Goal: Communication & Community: Answer question/provide support

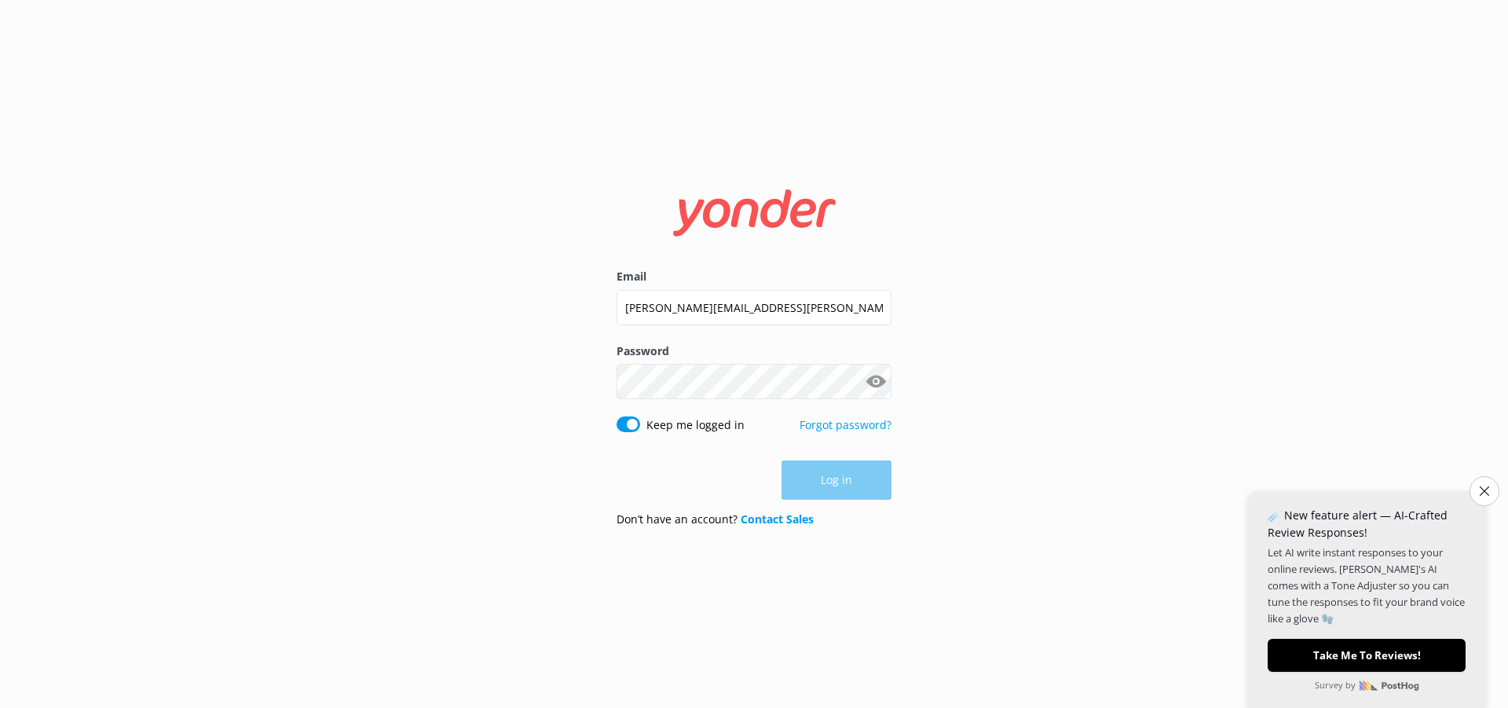
type input "[PERSON_NAME][EMAIL_ADDRESS][PERSON_NAME][DOMAIN_NAME]"
click at [662, 390] on div "Password Show password" at bounding box center [754, 380] width 275 height 74
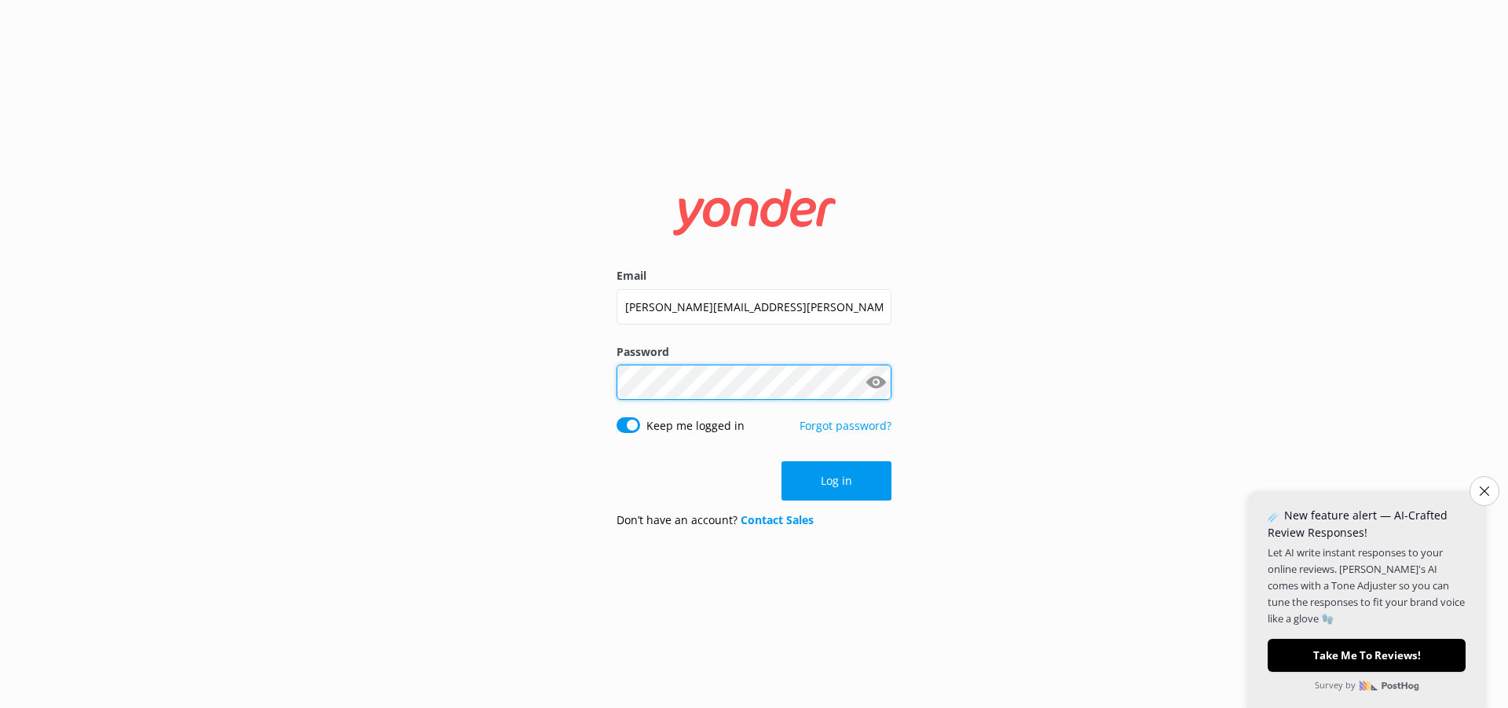
click button "Log in" at bounding box center [837, 480] width 110 height 39
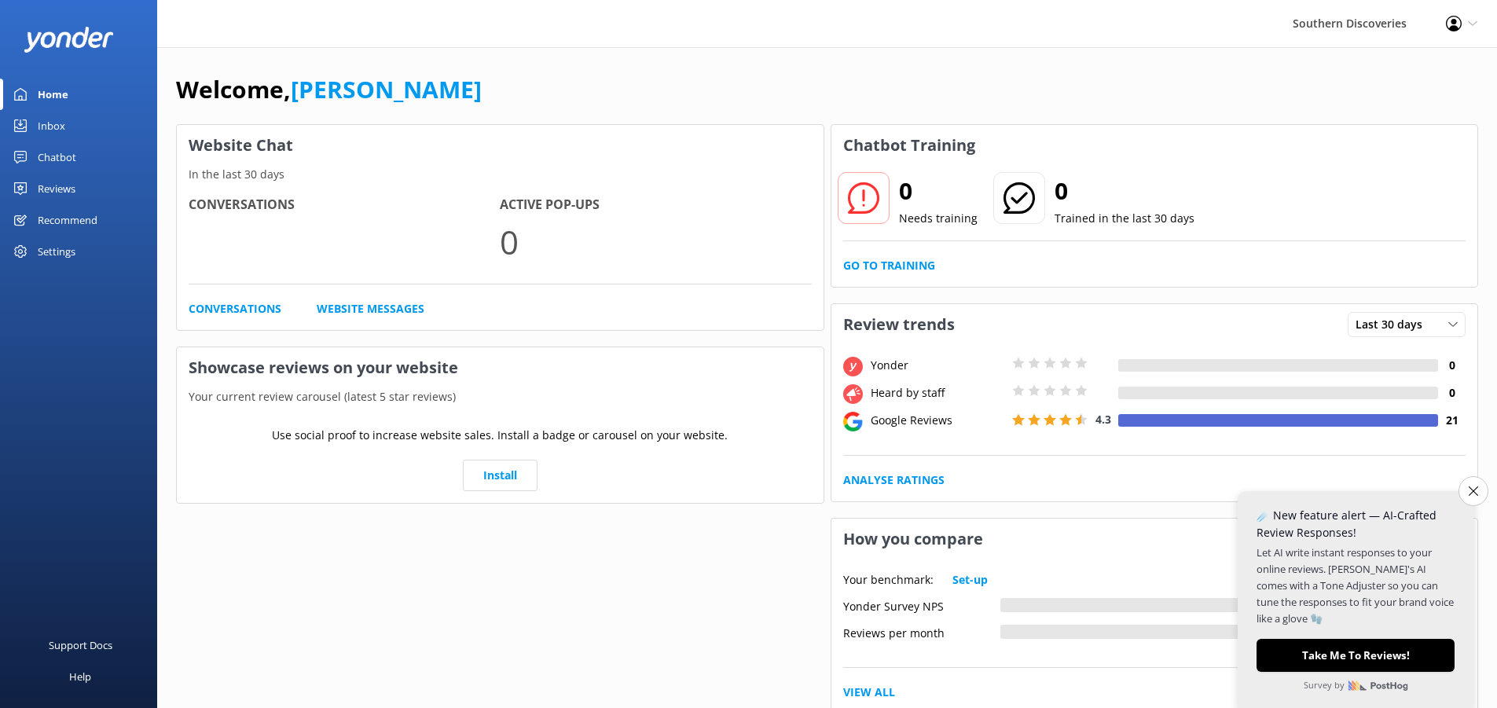
click at [1156, 75] on div "Welcome, [PERSON_NAME]" at bounding box center [827, 97] width 1302 height 53
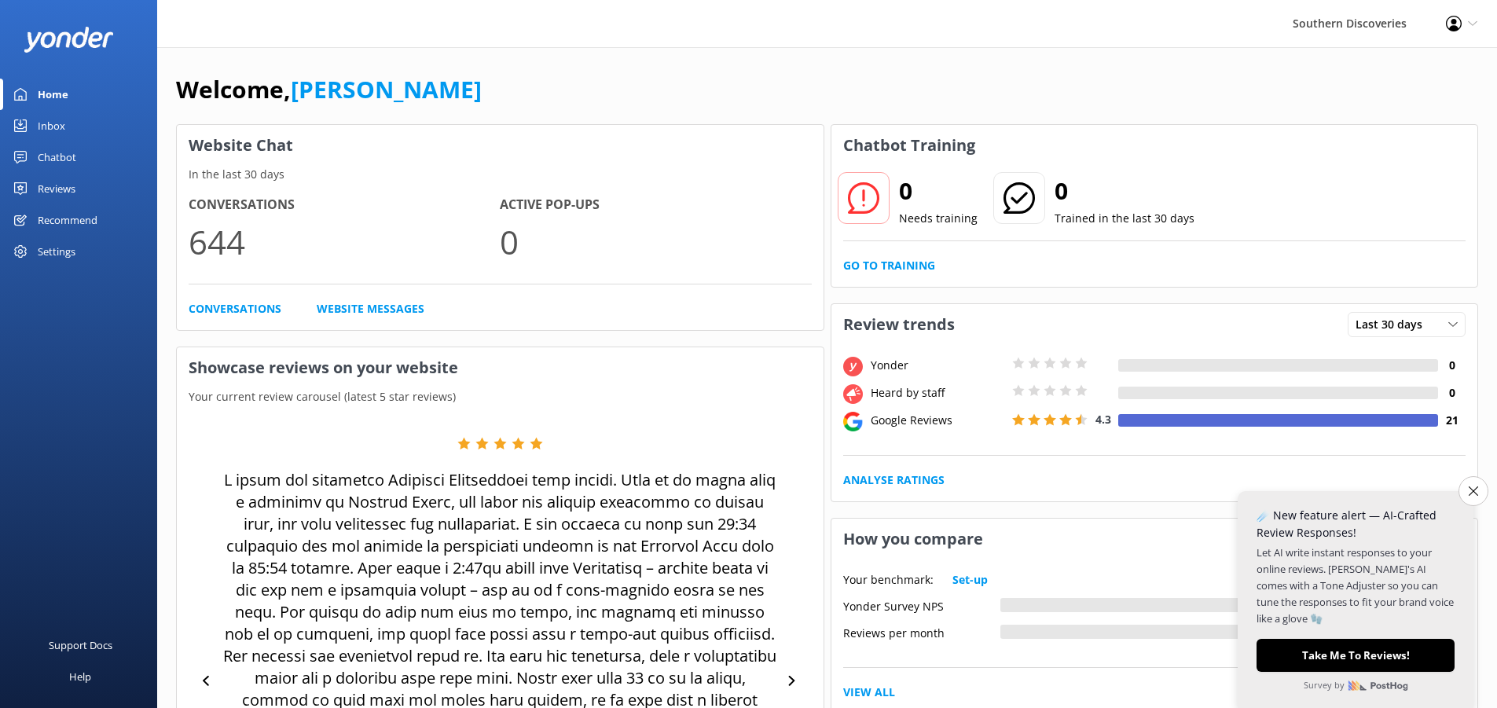
click at [49, 94] on div "Home" at bounding box center [53, 94] width 31 height 31
click at [48, 125] on div "Inbox" at bounding box center [51, 125] width 27 height 31
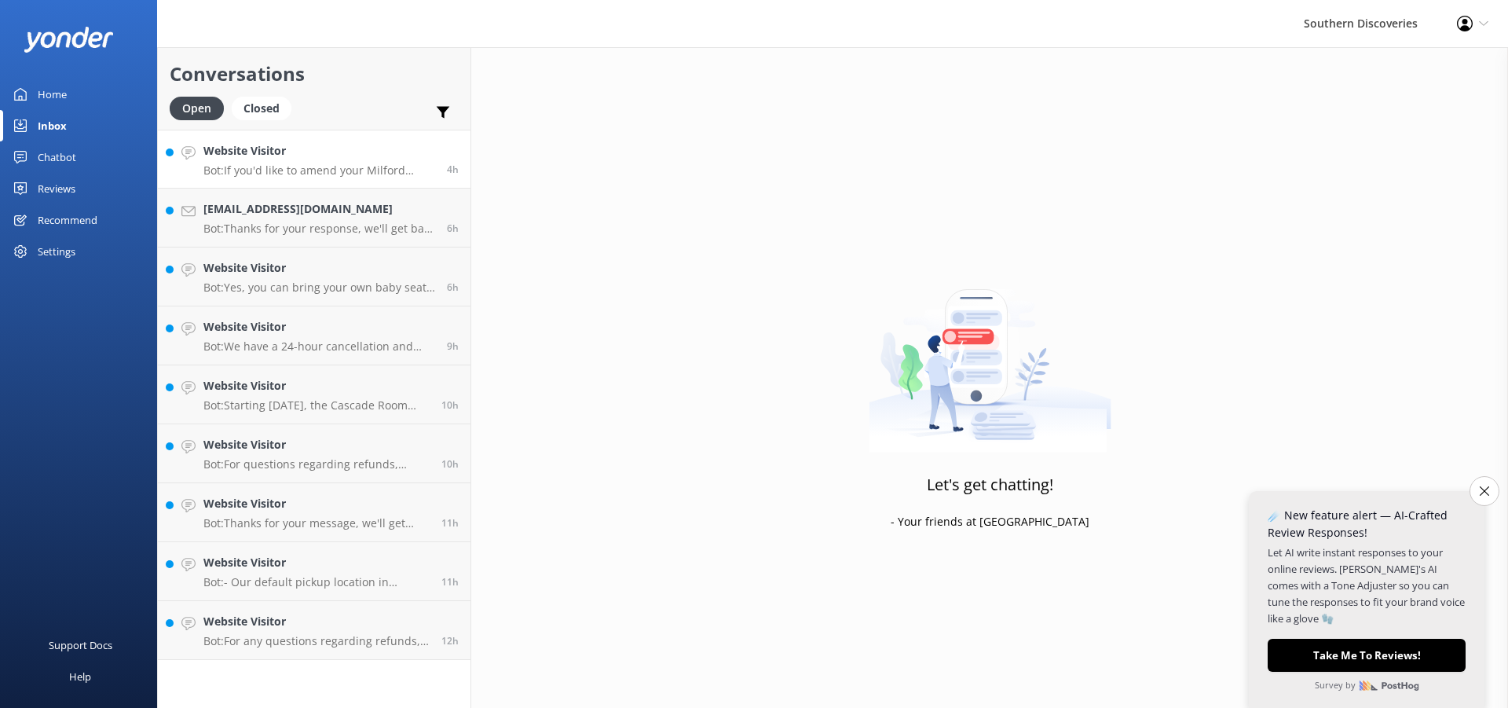
click at [309, 146] on h4 "Website Visitor" at bounding box center [319, 150] width 232 height 17
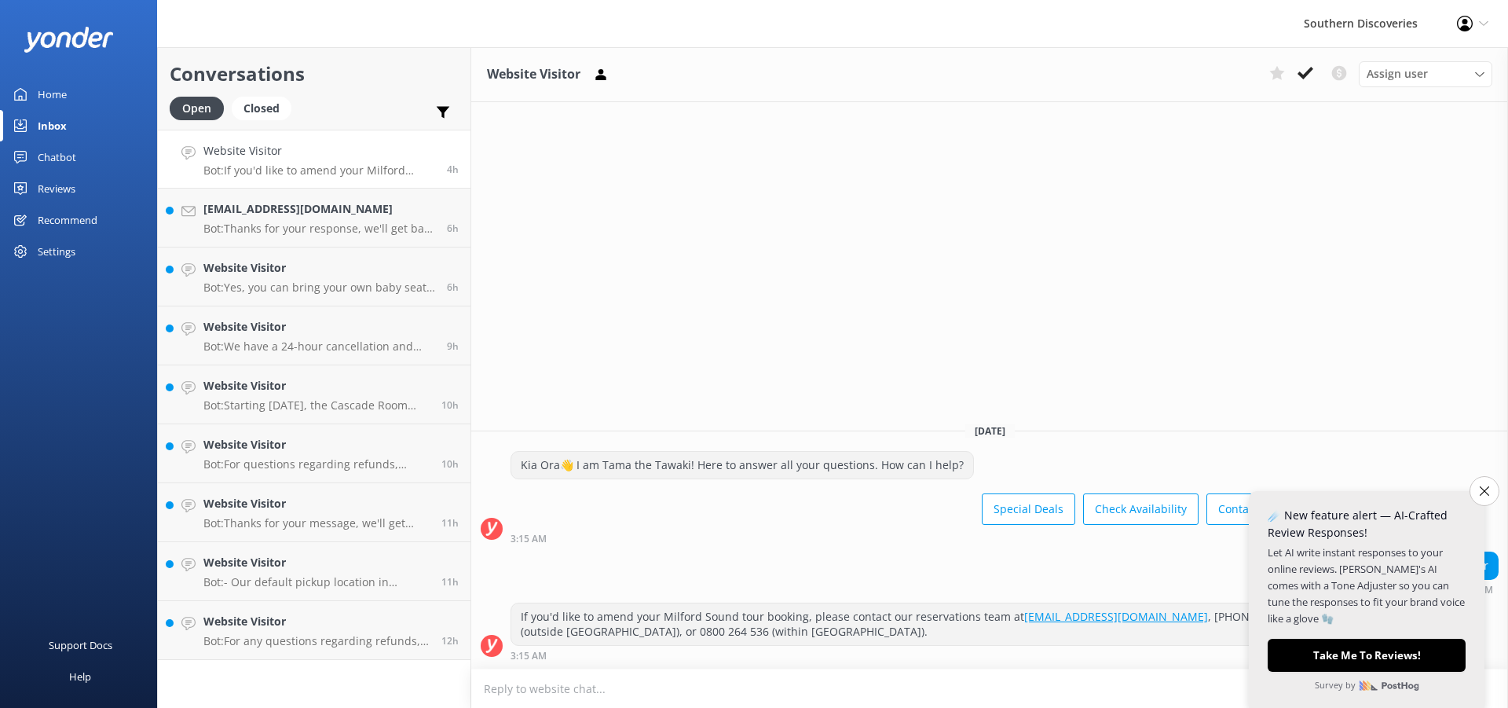
click at [669, 559] on div "can i change date of milffor sound tour 3:15 AM" at bounding box center [989, 573] width 1037 height 43
click at [1475, 476] on button "Close survey" at bounding box center [1484, 491] width 33 height 33
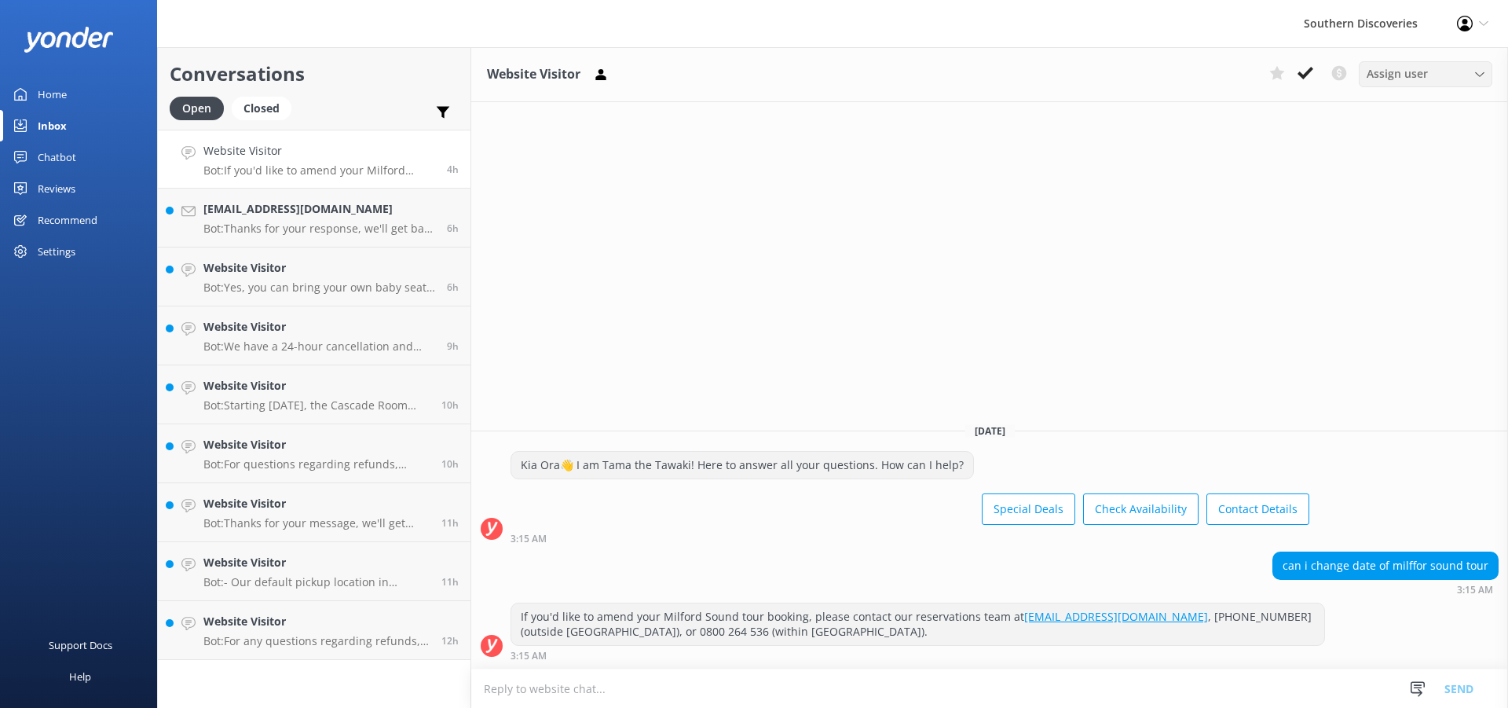
click at [1400, 68] on span "Assign user" at bounding box center [1397, 73] width 61 height 17
click at [1321, 115] on div "Website Visitor Assign user [PERSON_NAME] [PERSON_NAME] [PERSON_NAME] [PERSON_N…" at bounding box center [989, 377] width 1037 height 661
click at [1310, 73] on use at bounding box center [1306, 73] width 16 height 13
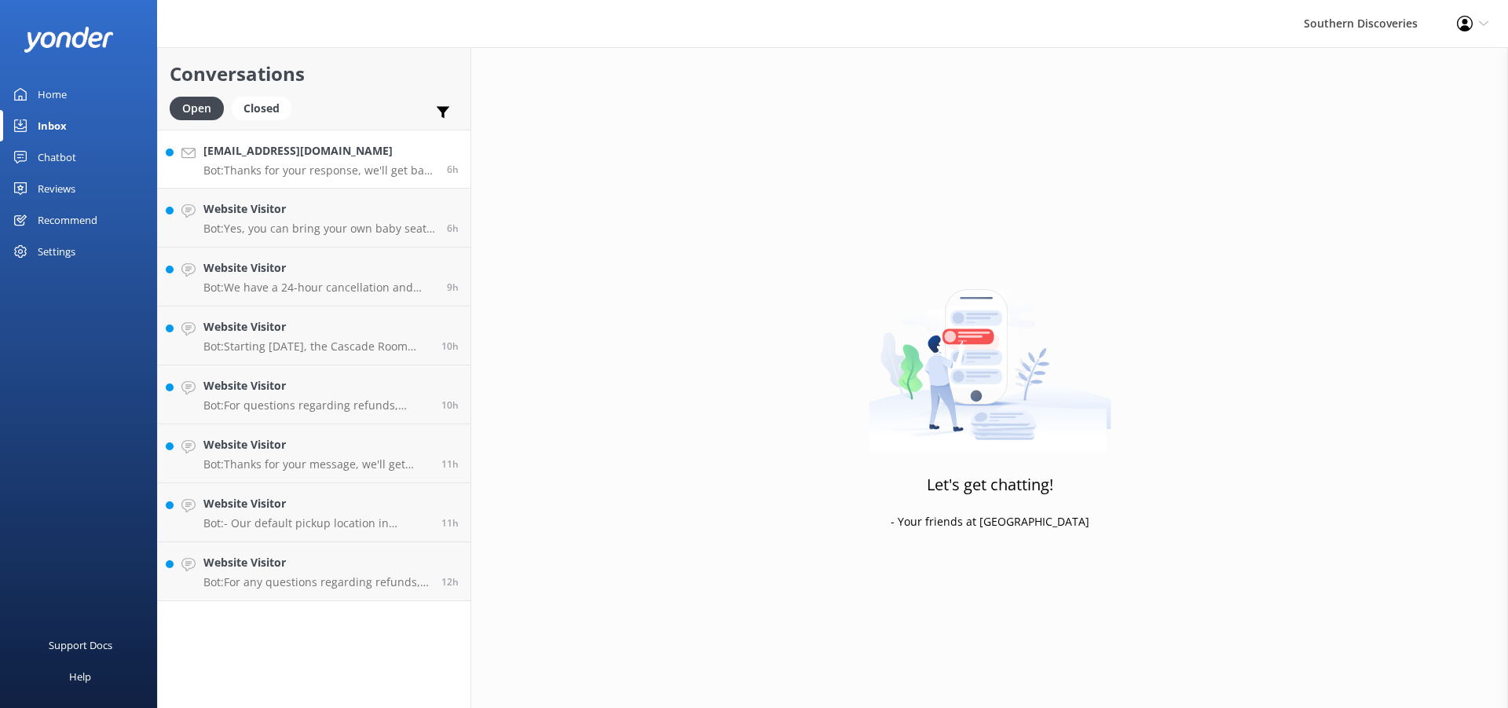
click at [321, 171] on p "Bot: Thanks for your response, we'll get back to you as soon as we can during o…" at bounding box center [319, 170] width 232 height 14
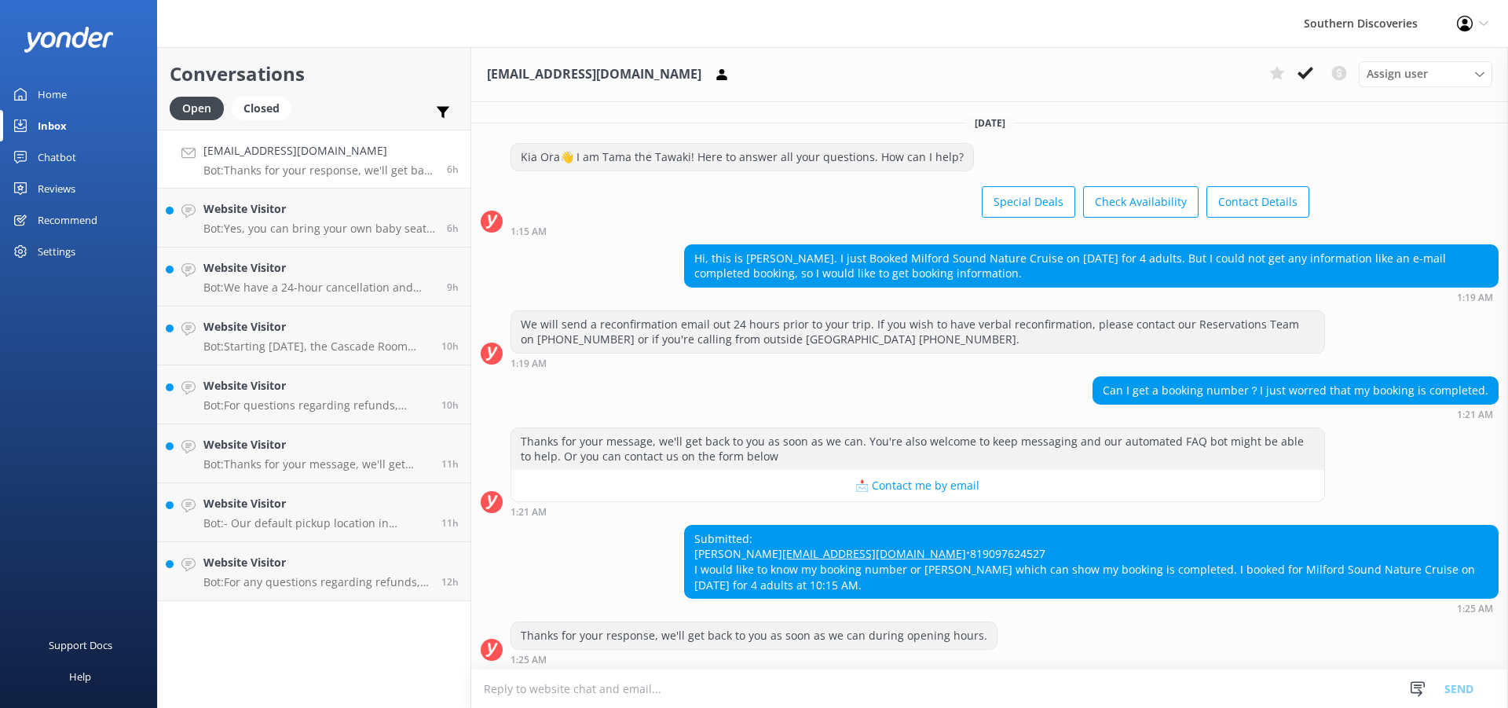
scroll to position [35, 0]
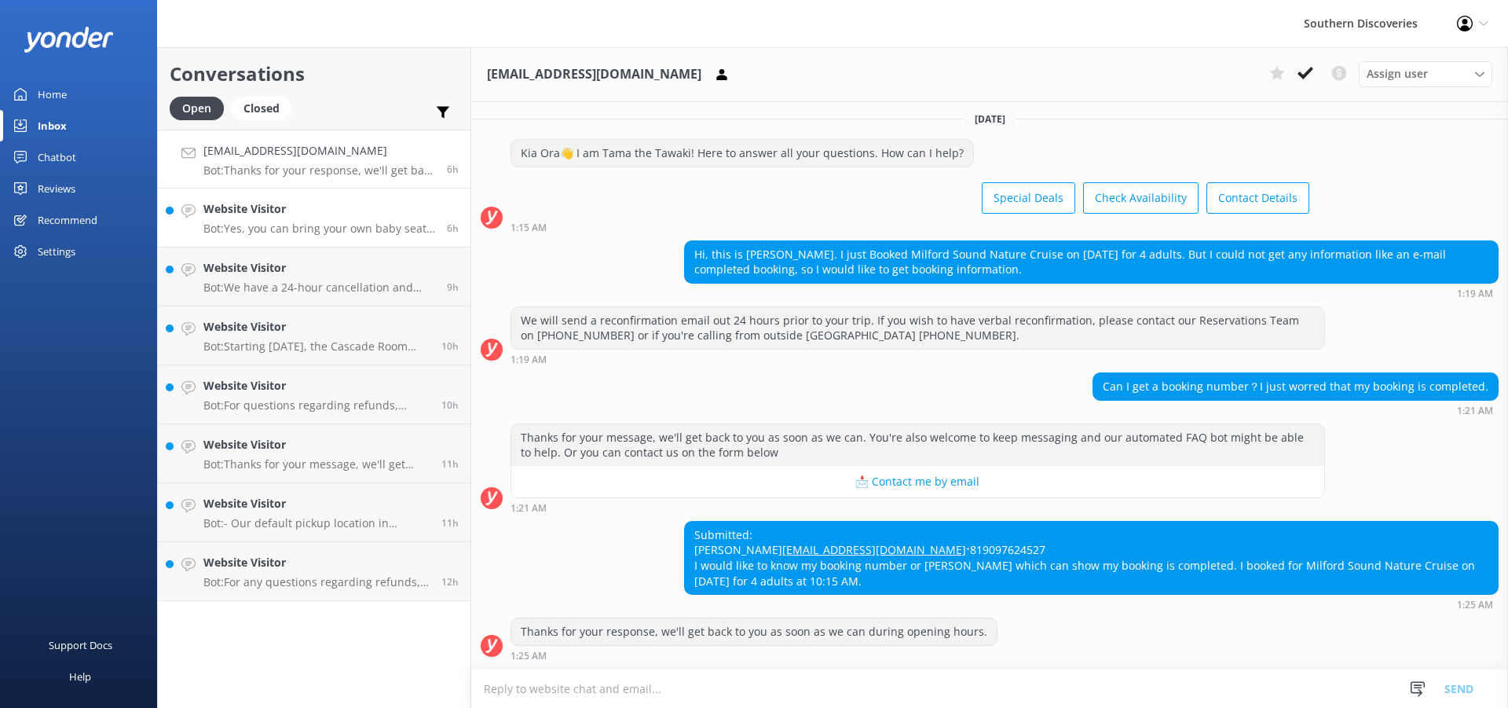
click at [368, 221] on div "Website Visitor Bot: Yes, you can bring your own baby seat. In accordance with …" at bounding box center [319, 217] width 232 height 35
